Goal: Task Accomplishment & Management: Manage account settings

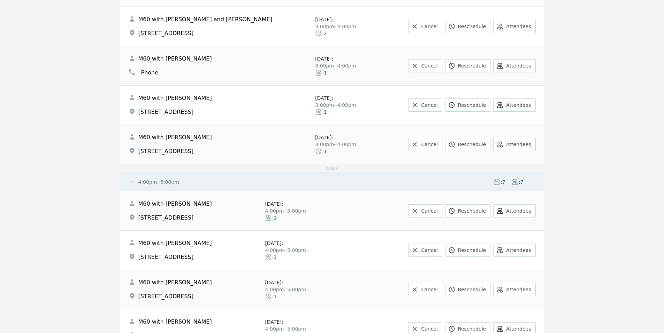
scroll to position [663, 0]
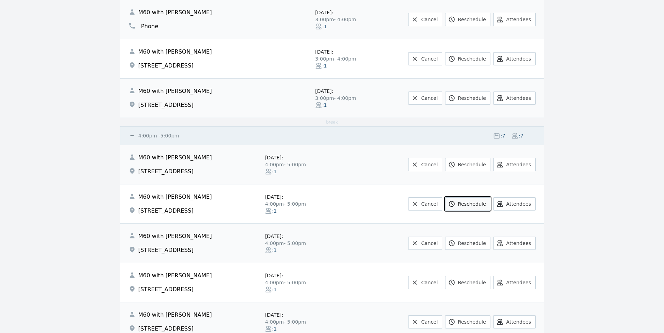
click at [480, 208] on link "Reschedule" at bounding box center [467, 204] width 45 height 13
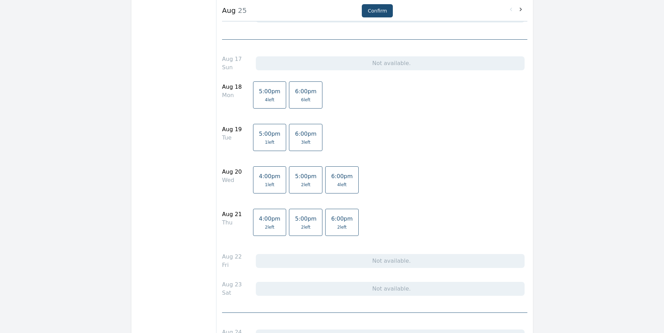
scroll to position [145, 0]
click at [333, 188] on span "4 left" at bounding box center [342, 188] width 22 height 6
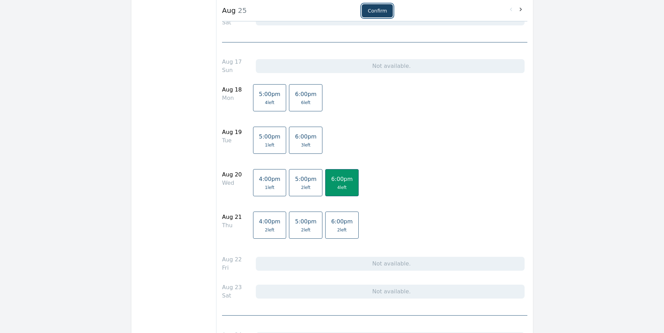
click at [375, 9] on button "Confirm" at bounding box center [377, 10] width 31 height 13
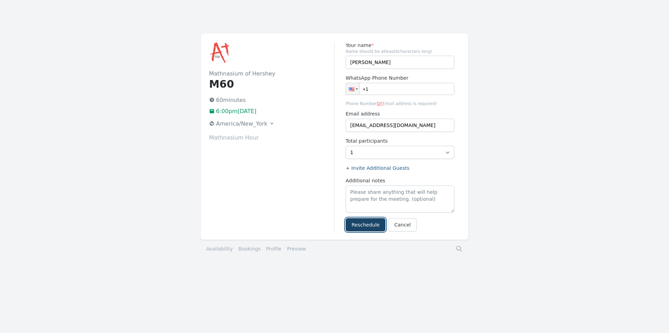
click at [365, 226] on button "Reschedule" at bounding box center [366, 224] width 40 height 13
